Goal: Task Accomplishment & Management: Manage account settings

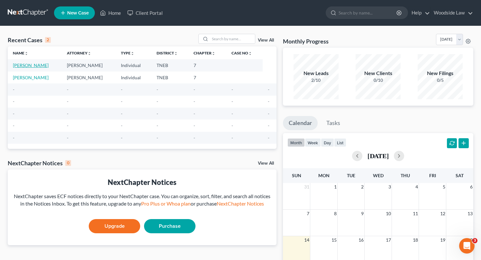
click at [46, 68] on link "[PERSON_NAME]" at bounding box center [31, 64] width 36 height 5
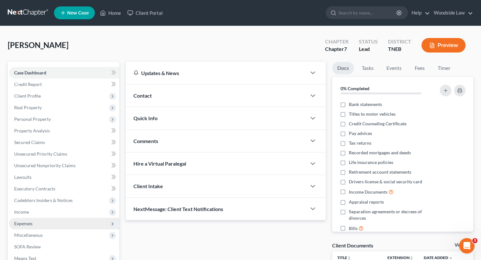
scroll to position [85, 0]
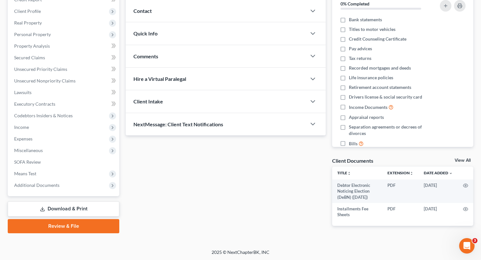
click at [76, 205] on link "Download & Print" at bounding box center [64, 208] width 112 height 15
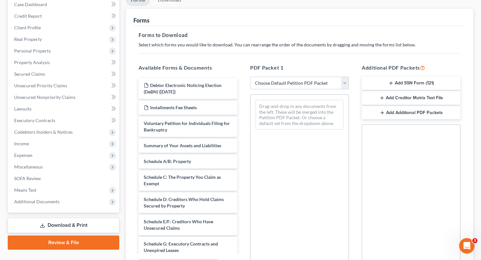
scroll to position [68, 0]
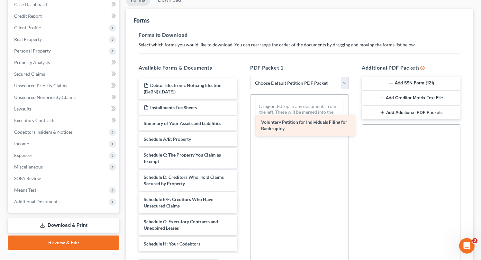
drag, startPoint x: 189, startPoint y: 123, endPoint x: 301, endPoint y: 122, distance: 112.9
click at [243, 122] on div "Voluntary Petition for Individuals Filing for Bankruptcy Debtor Electronic Noti…" at bounding box center [188, 259] width 109 height 362
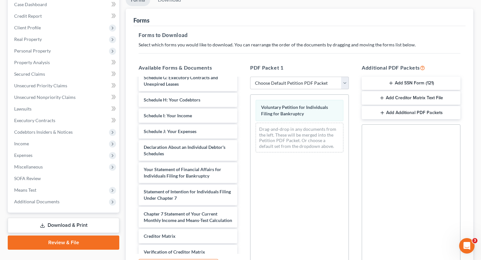
scroll to position [145, 0]
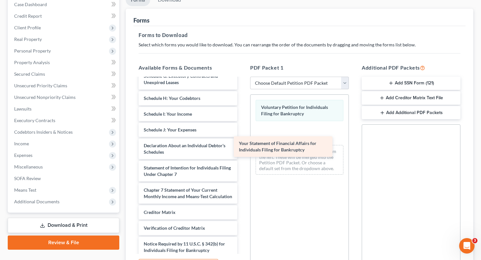
drag, startPoint x: 177, startPoint y: 169, endPoint x: 272, endPoint y: 145, distance: 97.9
click at [243, 145] on div "Your Statement of Financial Affairs for Individuals Filing for Bankruptcy Debto…" at bounding box center [188, 103] width 109 height 340
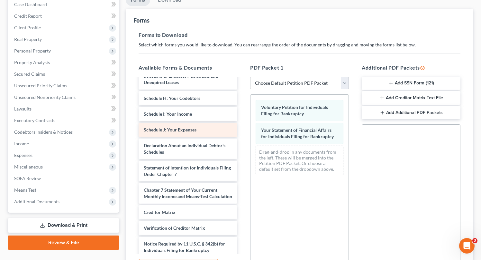
scroll to position [0, 0]
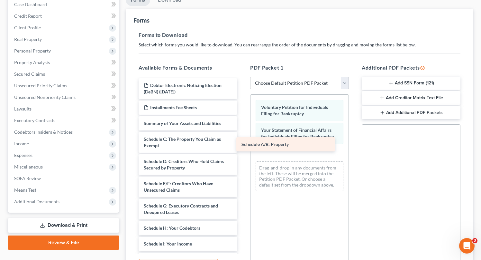
drag, startPoint x: 171, startPoint y: 138, endPoint x: 270, endPoint y: 147, distance: 99.8
click at [243, 147] on div "Schedule A/B: Property Debtor Electronic Noticing Election (DeBN) ([DATE]) Inst…" at bounding box center [188, 240] width 109 height 324
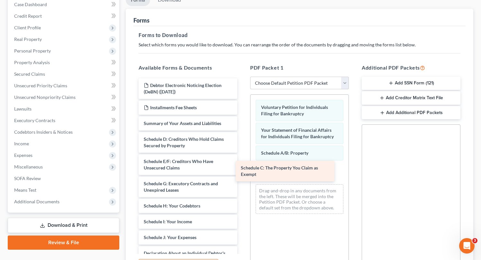
drag, startPoint x: 167, startPoint y: 138, endPoint x: 265, endPoint y: 167, distance: 102.0
click at [243, 167] on div "Schedule C: The Property You Claim as Exempt Debtor Electronic Noticing Electio…" at bounding box center [188, 229] width 109 height 302
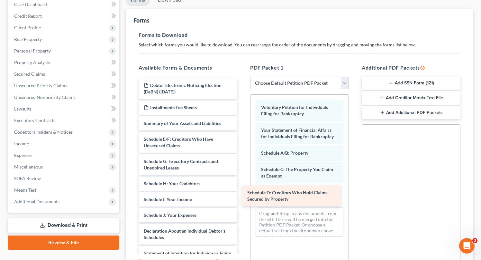
drag, startPoint x: 179, startPoint y: 144, endPoint x: 282, endPoint y: 195, distance: 114.2
click at [243, 195] on div "Schedule D: Creditors Who Hold Claims Secured by Property Debtor Electronic Not…" at bounding box center [188, 218] width 109 height 280
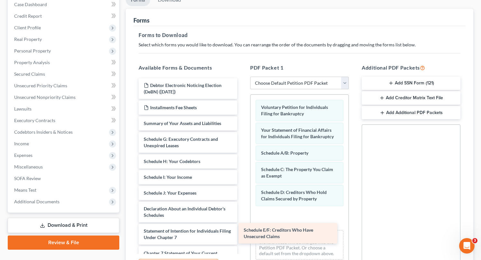
drag, startPoint x: 173, startPoint y: 145, endPoint x: 277, endPoint y: 226, distance: 131.5
click at [243, 226] on div "Schedule E/F: Creditors Who Have Unsecured Claims Debtor Electronic Noticing El…" at bounding box center [188, 207] width 109 height 258
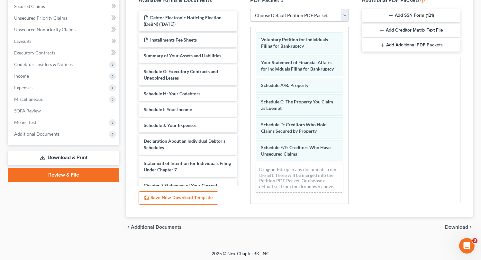
scroll to position [137, 0]
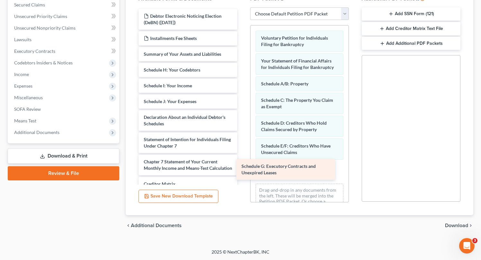
drag, startPoint x: 169, startPoint y: 74, endPoint x: 266, endPoint y: 171, distance: 137.6
click at [243, 171] on div "Schedule G: Executory Contracts and Unexpired Leases Debtor Electronic Noticing…" at bounding box center [188, 126] width 109 height 235
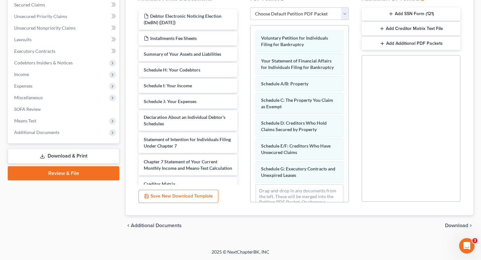
scroll to position [17, 0]
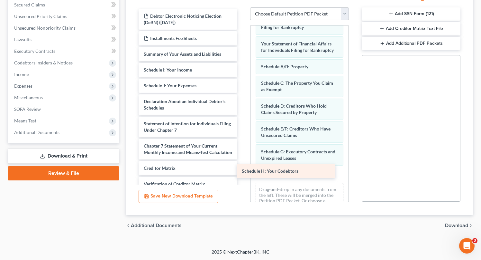
drag, startPoint x: 177, startPoint y: 70, endPoint x: 280, endPoint y: 174, distance: 146.3
click at [243, 174] on div "Schedule H: Your Codebtors Debtor Electronic Noticing Election (DeBN) ([DATE]) …" at bounding box center [188, 119] width 109 height 220
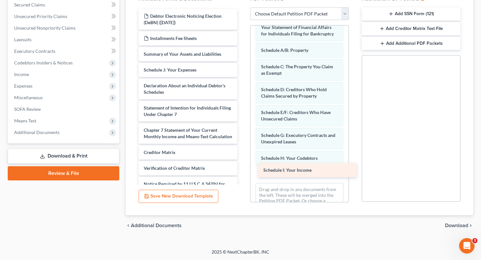
drag, startPoint x: 172, startPoint y: 68, endPoint x: 291, endPoint y: 168, distance: 156.2
click at [243, 168] on div "Schedule I: Your Income Debtor Electronic Noticing Election (DeBN) ([DATE]) Ins…" at bounding box center [188, 111] width 109 height 204
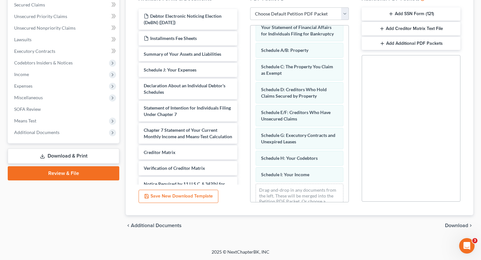
scroll to position [50, 0]
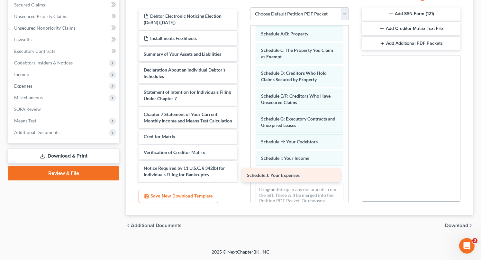
drag, startPoint x: 148, startPoint y: 68, endPoint x: 251, endPoint y: 174, distance: 147.9
click at [243, 174] on div "Schedule J: Your Expenses Debtor Electronic Noticing Election (DeBN) ([DATE]) I…" at bounding box center [188, 103] width 109 height 188
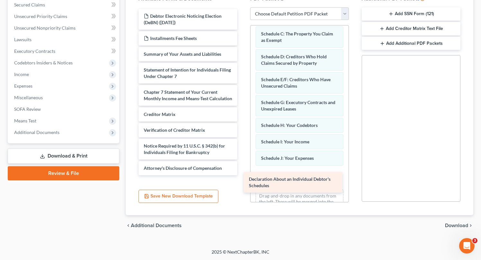
drag, startPoint x: 172, startPoint y: 66, endPoint x: 278, endPoint y: 175, distance: 151.8
click at [243, 175] on div "Declaration About an Individual Debtor's Schedules Debtor Electronic Noticing E…" at bounding box center [188, 92] width 109 height 166
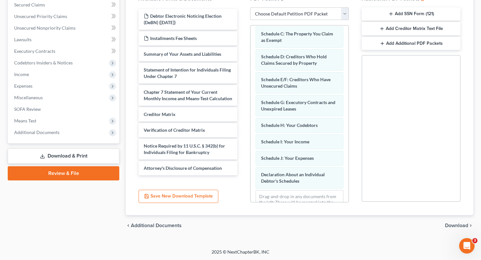
scroll to position [89, 0]
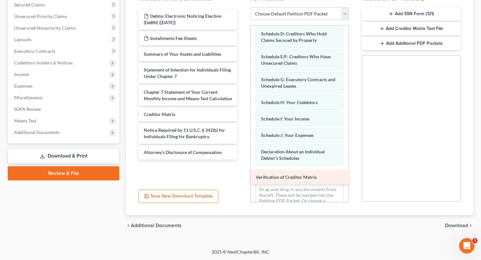
drag, startPoint x: 166, startPoint y: 136, endPoint x: 276, endPoint y: 173, distance: 115.7
click at [243, 159] on div "Verification of Creditor Matrix Debtor Electronic Noticing Election (DeBN) ([DA…" at bounding box center [188, 84] width 109 height 150
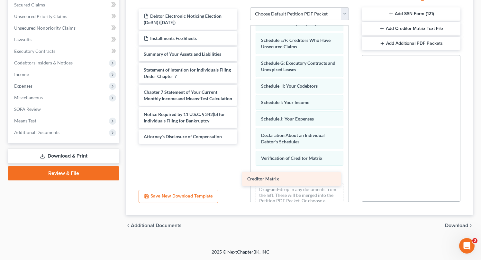
drag, startPoint x: 162, startPoint y: 120, endPoint x: 267, endPoint y: 177, distance: 119.1
click at [243, 143] on div "Creditor Matrix Debtor Electronic Noticing Election (DeBN) ([DATE]) Installment…" at bounding box center [188, 76] width 109 height 134
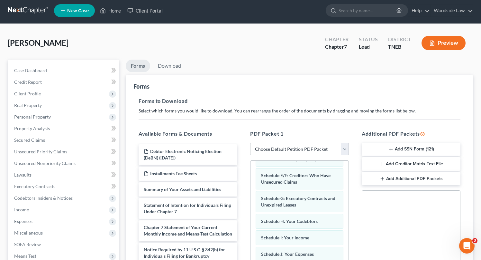
scroll to position [0, 0]
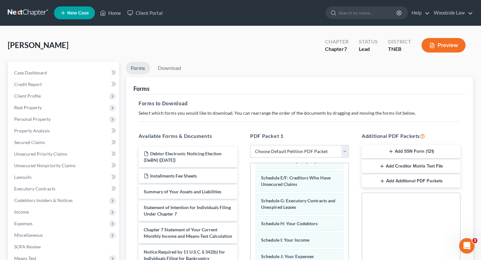
click at [410, 150] on button "Add SSN Form (121)" at bounding box center [411, 152] width 99 height 14
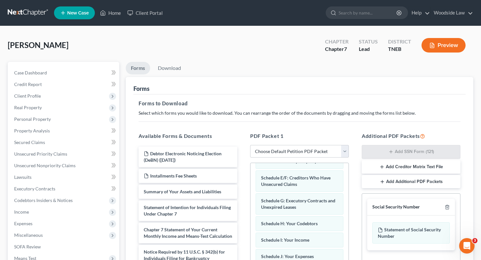
click at [413, 166] on button "Add Creditor Matrix Text File" at bounding box center [411, 167] width 99 height 14
click at [411, 182] on button "Add Additional PDF Packets" at bounding box center [411, 182] width 99 height 14
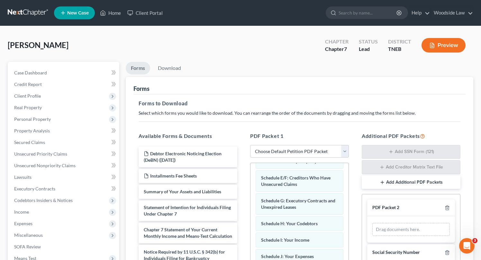
click at [411, 182] on button "Add Additional PDF Packets" at bounding box center [411, 182] width 99 height 14
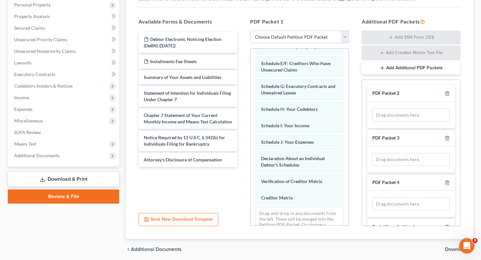
scroll to position [138, 0]
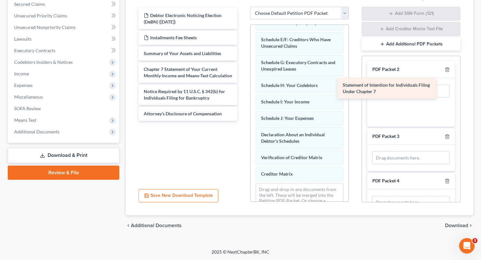
drag, startPoint x: 195, startPoint y: 69, endPoint x: 395, endPoint y: 85, distance: 200.8
click at [243, 85] on div "Statement of Intention for Individuals Filing Under Chapter 7 Debtor Electronic…" at bounding box center [188, 64] width 109 height 112
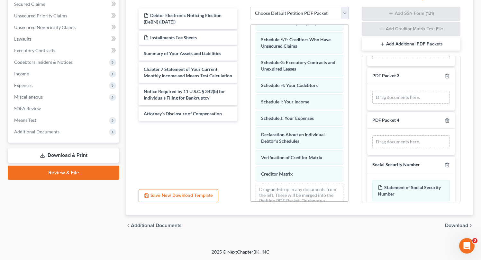
scroll to position [72, 0]
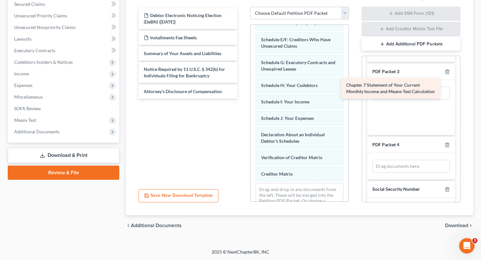
drag, startPoint x: 186, startPoint y: 70, endPoint x: 397, endPoint y: 86, distance: 211.4
click at [243, 86] on div "Chapter 7 Statement of Your Current Monthly Income and Means-Test Calculation D…" at bounding box center [188, 53] width 109 height 90
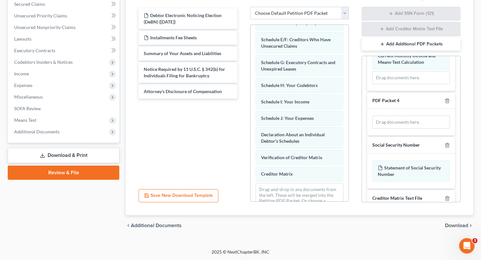
scroll to position [118, 0]
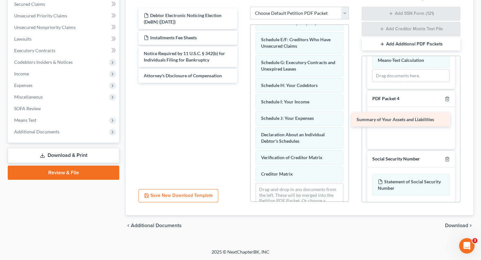
drag, startPoint x: 174, startPoint y: 51, endPoint x: 387, endPoint y: 117, distance: 223.1
click at [243, 83] on div "Summary of Your Assets and Liabilities Debtor Electronic Noticing Election (DeB…" at bounding box center [188, 45] width 109 height 74
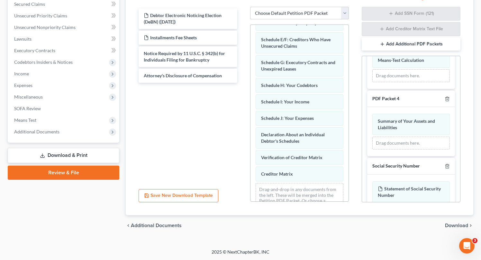
scroll to position [0, 0]
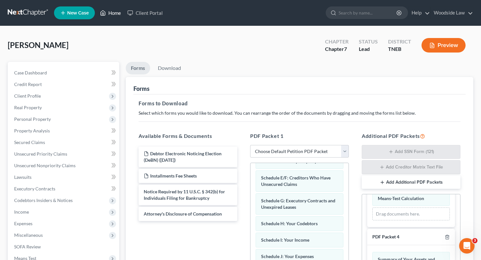
click at [113, 13] on link "Home" at bounding box center [110, 13] width 27 height 12
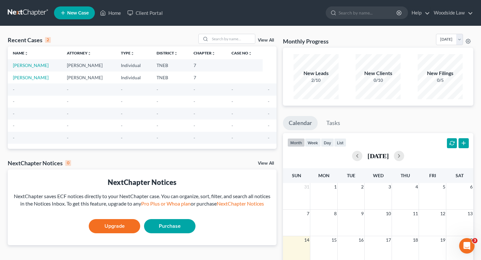
click at [26, 69] on td "[PERSON_NAME]" at bounding box center [35, 65] width 54 height 12
click at [30, 65] on link "[PERSON_NAME]" at bounding box center [31, 64] width 36 height 5
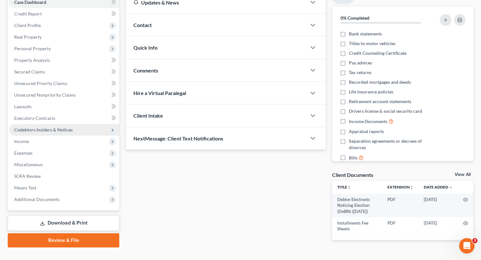
scroll to position [85, 0]
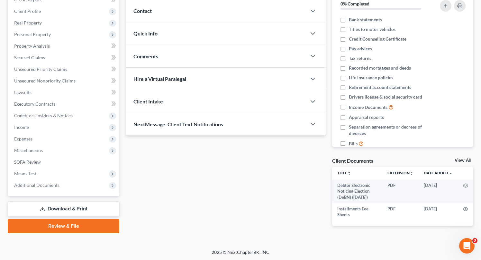
click at [62, 206] on link "Download & Print" at bounding box center [64, 208] width 112 height 15
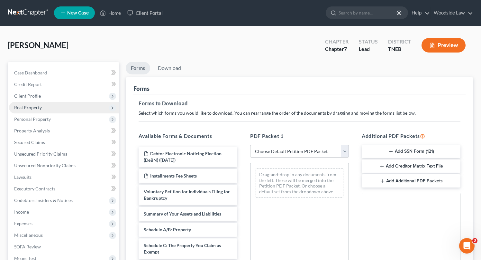
click at [28, 105] on span "Real Property" at bounding box center [28, 107] width 28 height 5
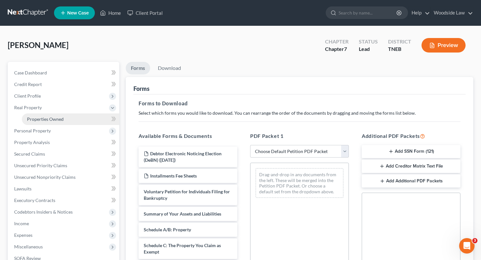
click at [55, 116] on span "Properties Owned" at bounding box center [45, 118] width 37 height 5
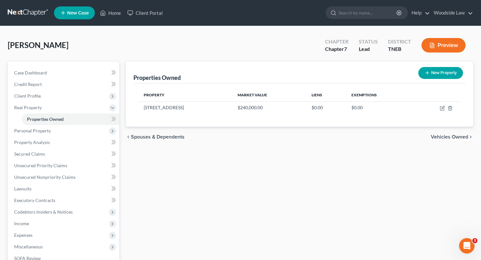
scroll to position [35, 0]
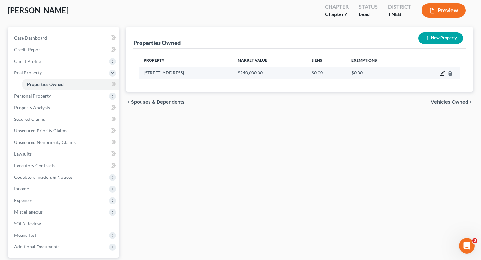
click at [442, 72] on icon "button" at bounding box center [442, 73] width 5 height 5
select select "44"
select select "46"
select select "3"
select select "5"
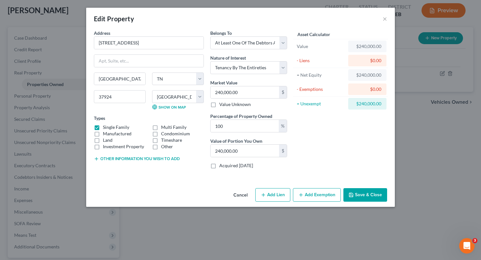
click at [123, 160] on button "Other information you wish to add" at bounding box center [137, 158] width 86 height 5
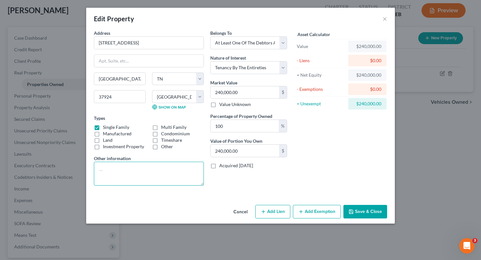
click at [125, 168] on textarea at bounding box center [149, 174] width 110 height 24
type textarea "P"
type textarea "The property is encumbered by a Deed of Trust. The approximate principal balanc…"
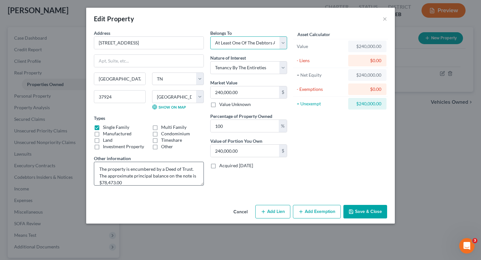
scroll to position [7, 0]
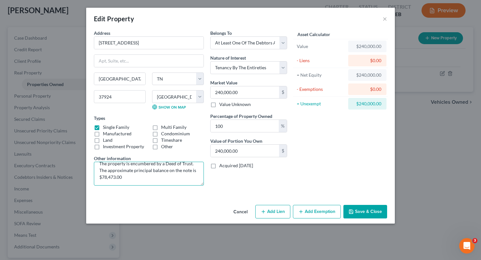
click at [128, 180] on textarea "The property is encumbered by a Deed of Trust. The approximate principal balanc…" at bounding box center [149, 174] width 110 height 24
click at [373, 208] on button "Save & Close" at bounding box center [366, 212] width 44 height 14
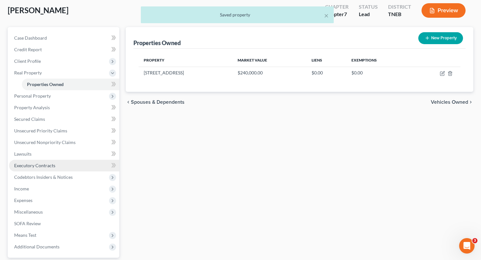
scroll to position [0, 0]
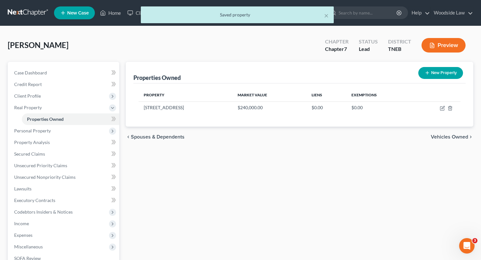
click at [114, 14] on div "× Saved property" at bounding box center [237, 16] width 481 height 20
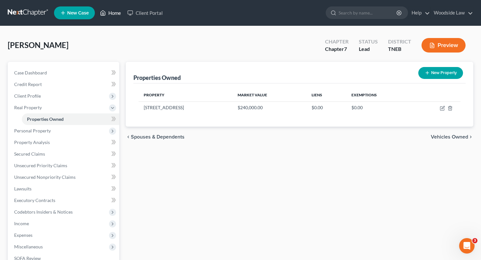
click at [113, 14] on link "Home" at bounding box center [110, 13] width 27 height 12
